Goal: Task Accomplishment & Management: Use online tool/utility

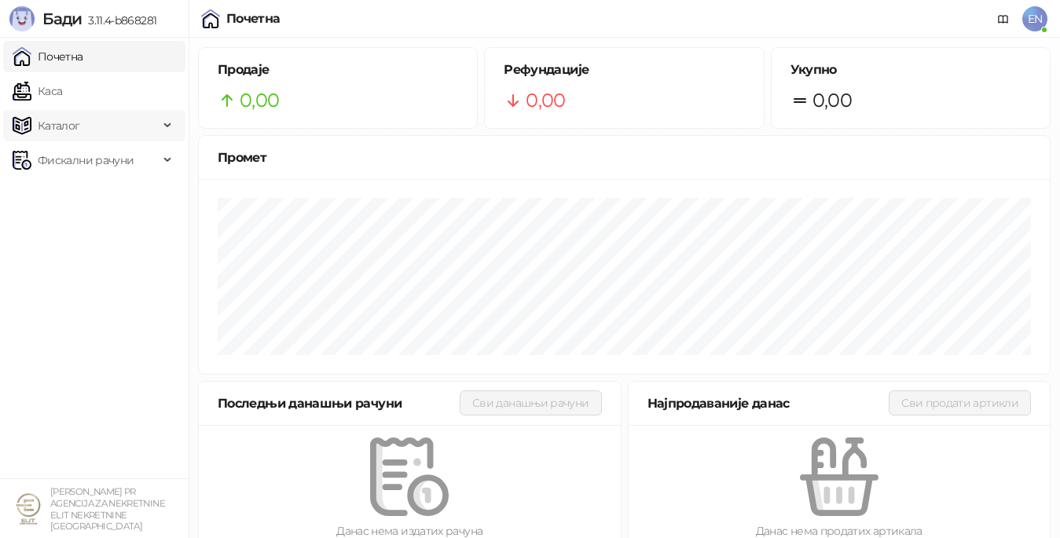
click at [83, 119] on span "Каталог" at bounding box center [86, 125] width 146 height 31
click at [62, 94] on link "Каса" at bounding box center [38, 90] width 50 height 31
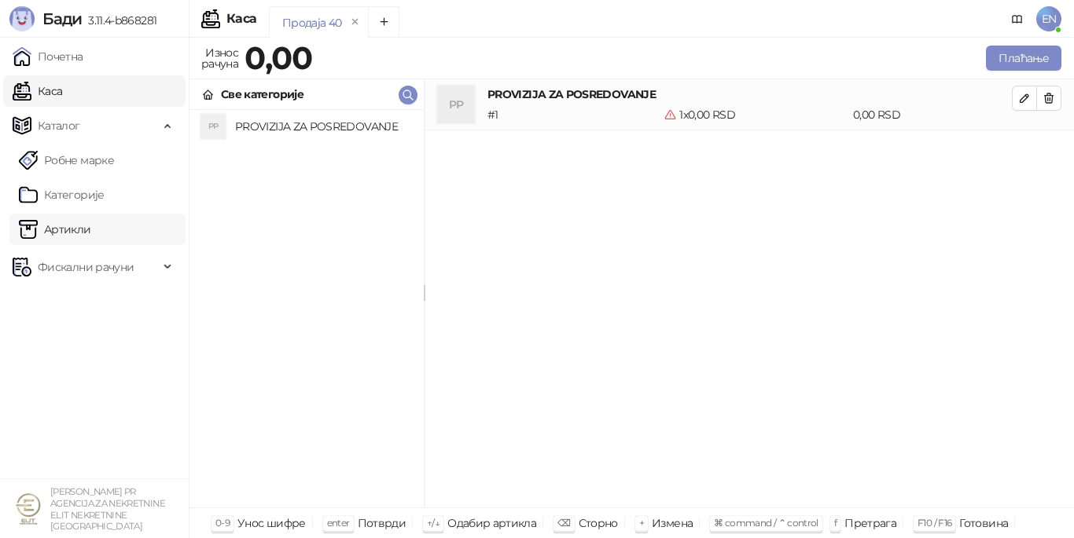
click at [91, 231] on link "Артикли" at bounding box center [55, 229] width 72 height 31
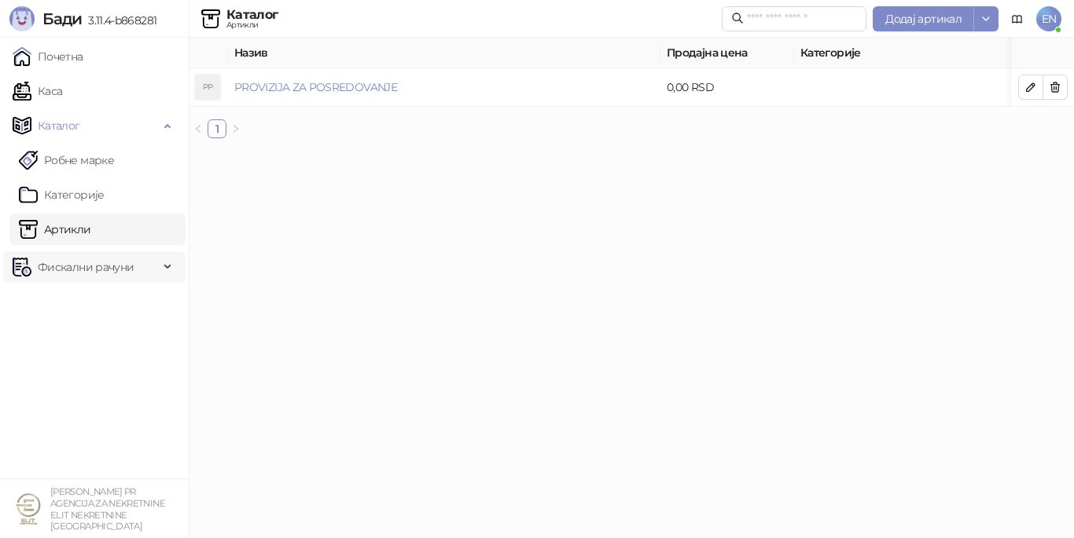
click at [128, 263] on span "Фискални рачуни" at bounding box center [86, 267] width 96 height 31
click at [115, 303] on link "Издати рачуни" at bounding box center [71, 301] width 105 height 31
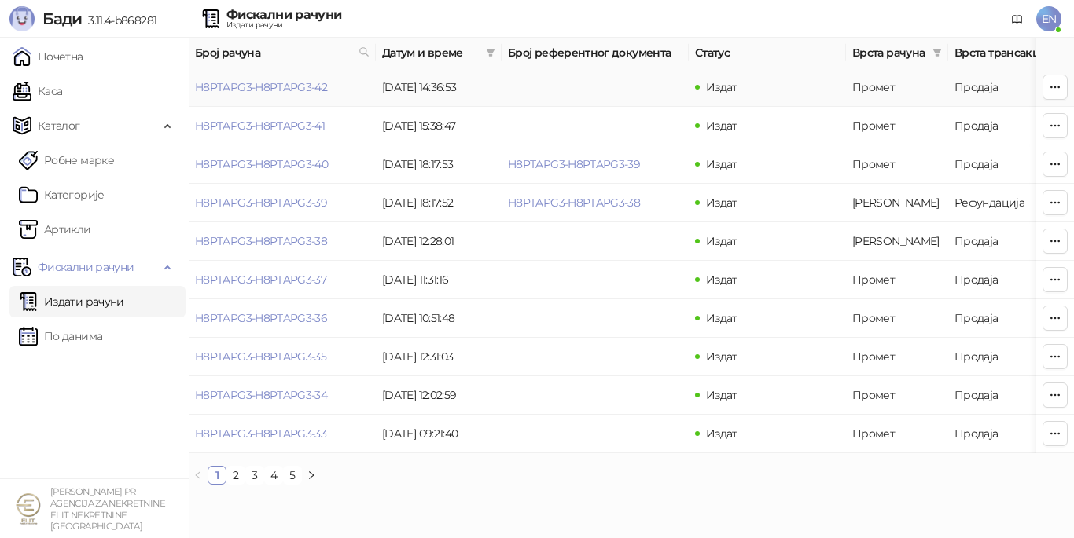
click at [611, 86] on td at bounding box center [595, 87] width 187 height 39
click at [1053, 84] on icon "button" at bounding box center [1055, 87] width 13 height 13
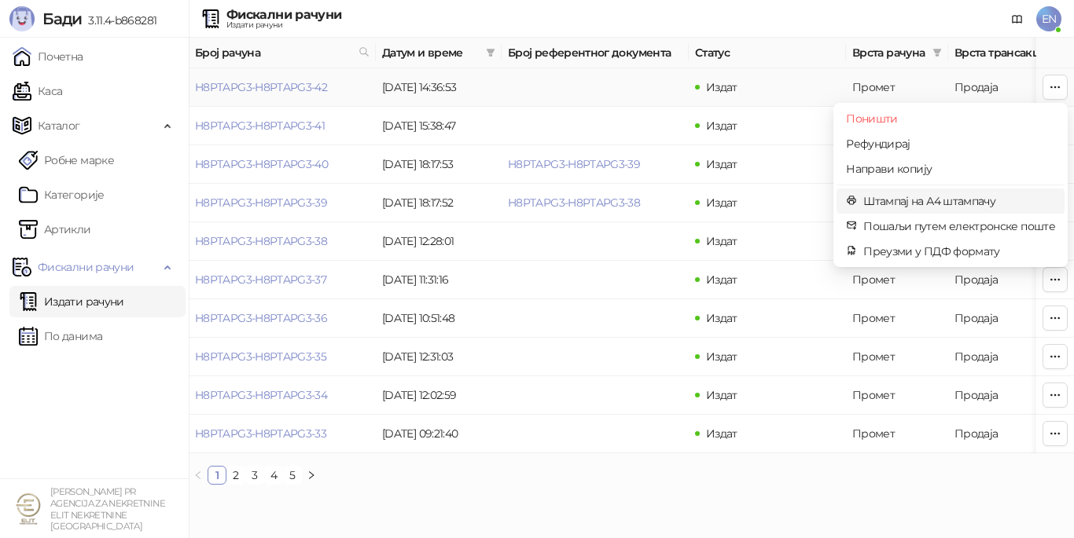
click at [919, 197] on span "Штампај на А4 штампачу" at bounding box center [959, 201] width 192 height 17
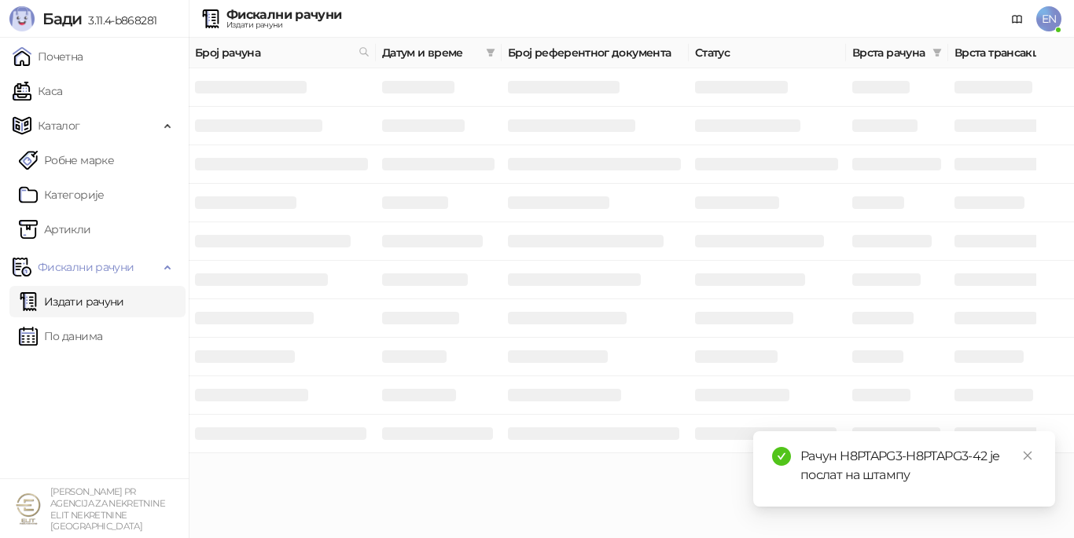
click at [1057, 127] on td at bounding box center [1055, 126] width 38 height 39
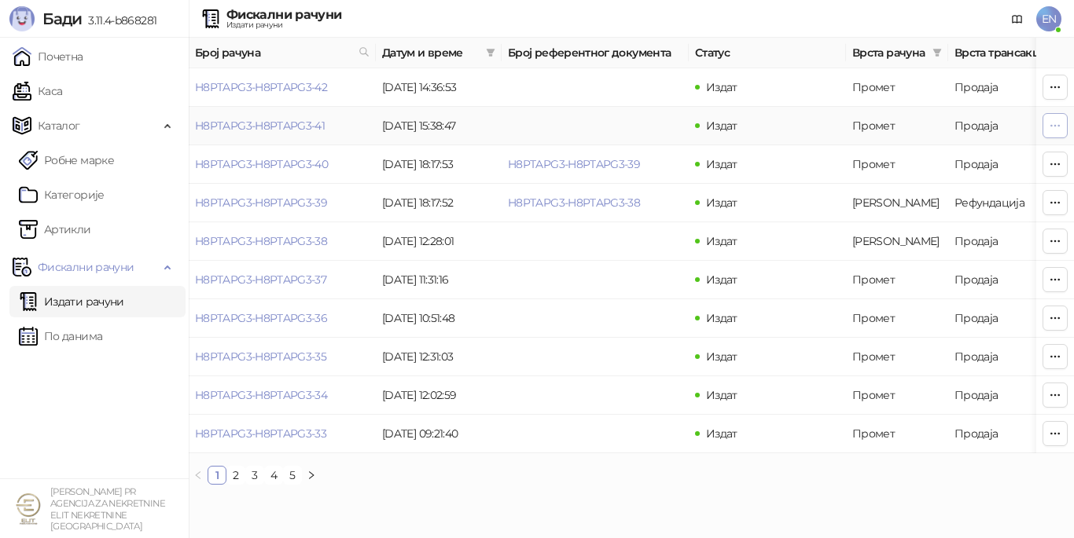
click at [1050, 123] on icon "button" at bounding box center [1055, 125] width 13 height 13
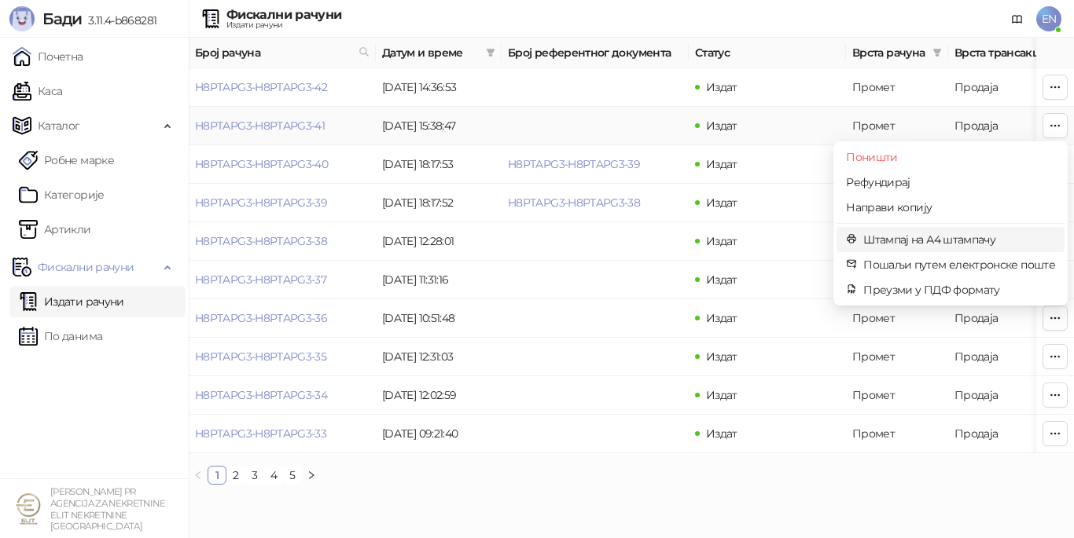
click at [926, 235] on span "Штампај на А4 штампачу" at bounding box center [959, 239] width 192 height 17
